Goal: Transaction & Acquisition: Obtain resource

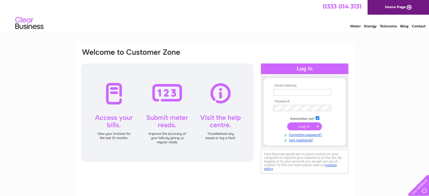
type input "collinscarpets@hotmail.co.uk"
drag, startPoint x: 309, startPoint y: 128, endPoint x: 306, endPoint y: 128, distance: 2.9
click at [309, 127] on input "submit" at bounding box center [304, 127] width 35 height 8
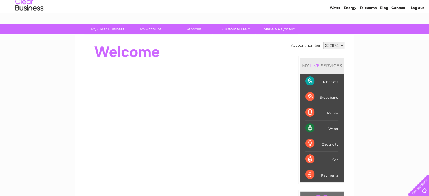
scroll to position [28, 0]
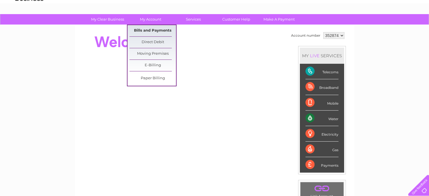
click at [146, 29] on link "Bills and Payments" at bounding box center [153, 30] width 47 height 11
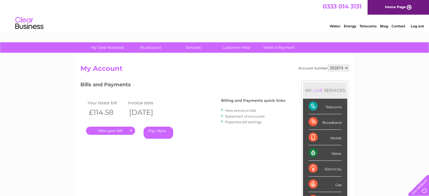
click at [253, 110] on link "View previous bills" at bounding box center [240, 110] width 31 height 4
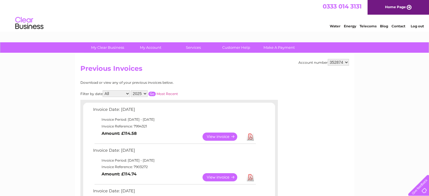
scroll to position [28, 0]
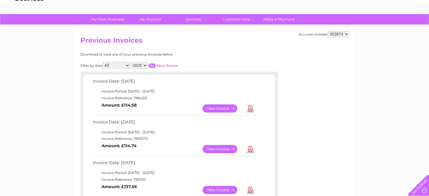
click at [218, 106] on link "View" at bounding box center [223, 108] width 41 height 8
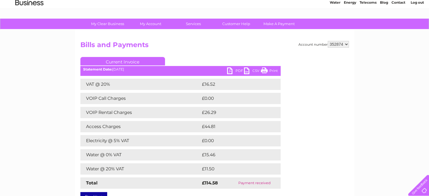
scroll to position [56, 0]
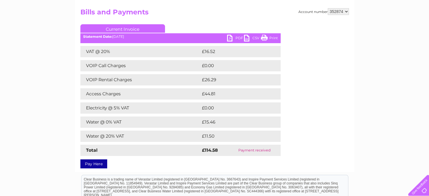
click at [233, 38] on link "PDF" at bounding box center [235, 39] width 17 height 8
drag, startPoint x: 353, startPoint y: 0, endPoint x: 343, endPoint y: 29, distance: 30.4
click at [353, 0] on div "Account number 352874 Bills and Payments Current Invoice PDF CSV Print VAT @ 20%" at bounding box center [214, 84] width 279 height 175
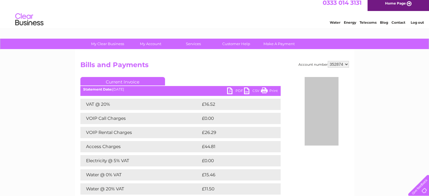
scroll to position [0, 0]
